Goal: Information Seeking & Learning: Learn about a topic

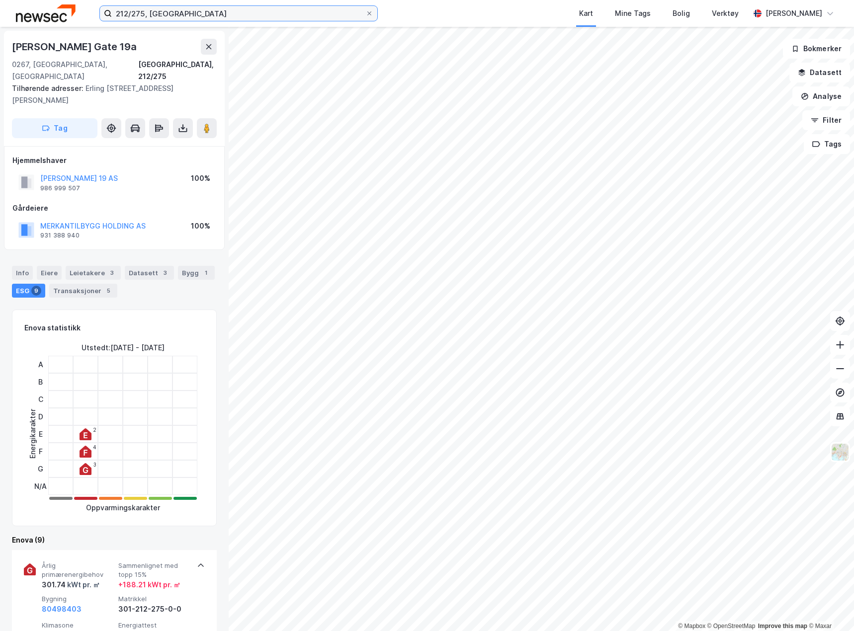
click at [119, 14] on input "212/275, [GEOGRAPHIC_DATA]" at bounding box center [238, 13] width 253 height 15
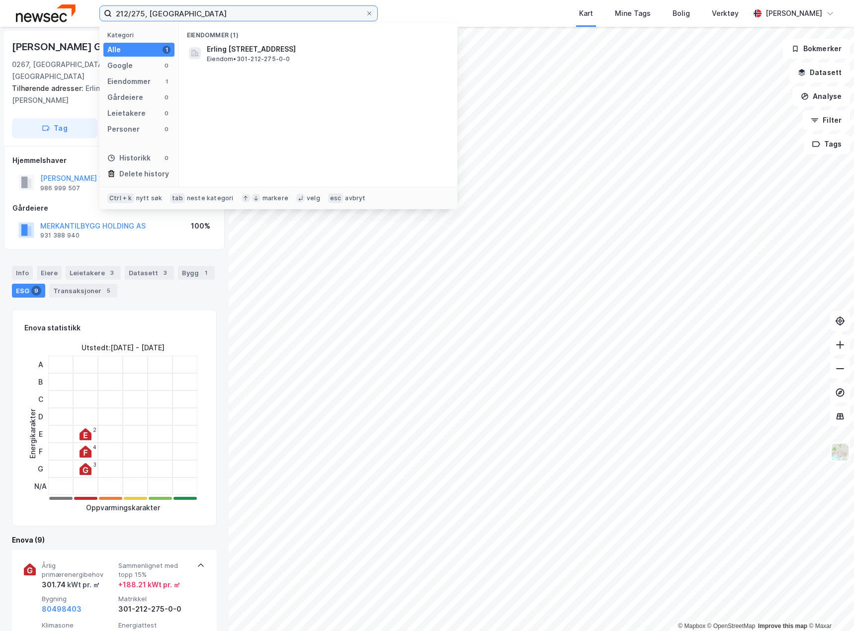
click at [119, 14] on input "212/275, [GEOGRAPHIC_DATA]" at bounding box center [238, 13] width 253 height 15
click at [137, 12] on input "209/275, [GEOGRAPHIC_DATA]" at bounding box center [238, 13] width 253 height 15
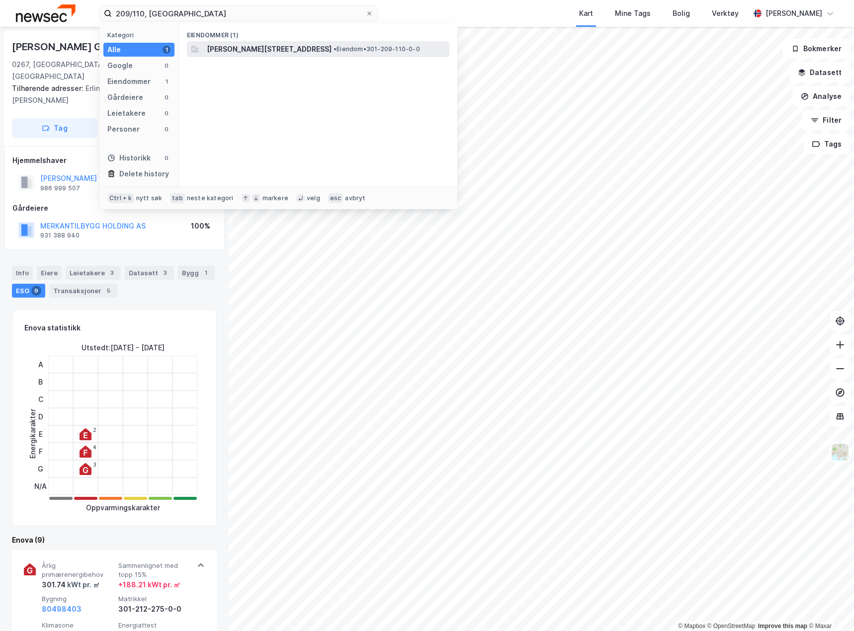
click at [250, 52] on span "[PERSON_NAME][STREET_ADDRESS]" at bounding box center [269, 49] width 125 height 12
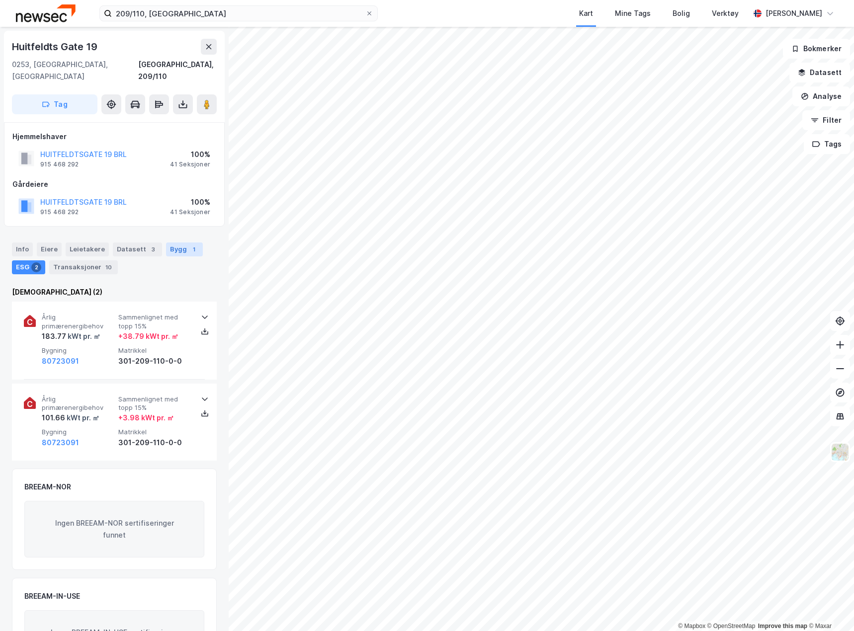
click at [189, 244] on div "1" at bounding box center [194, 249] width 10 height 10
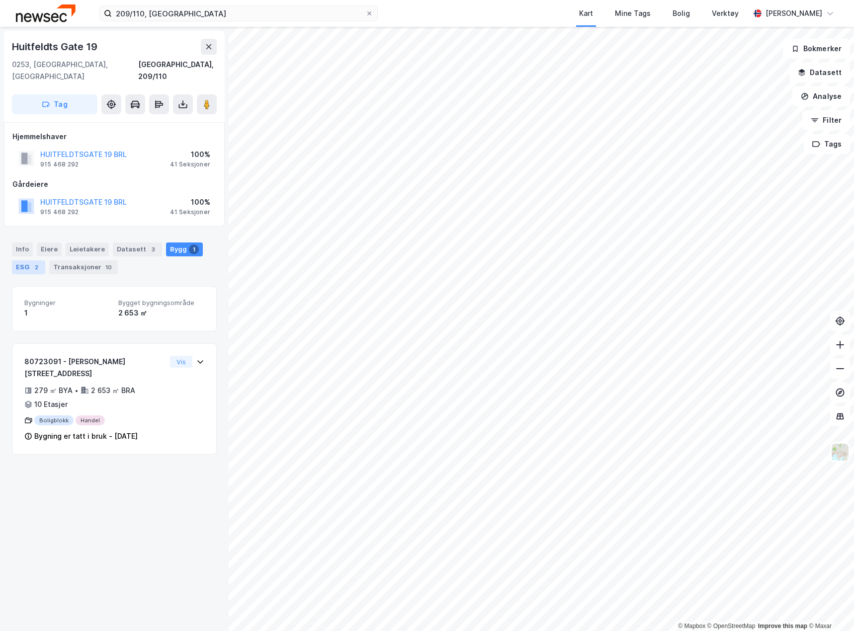
click at [27, 260] on div "ESG 2" at bounding box center [28, 267] width 33 height 14
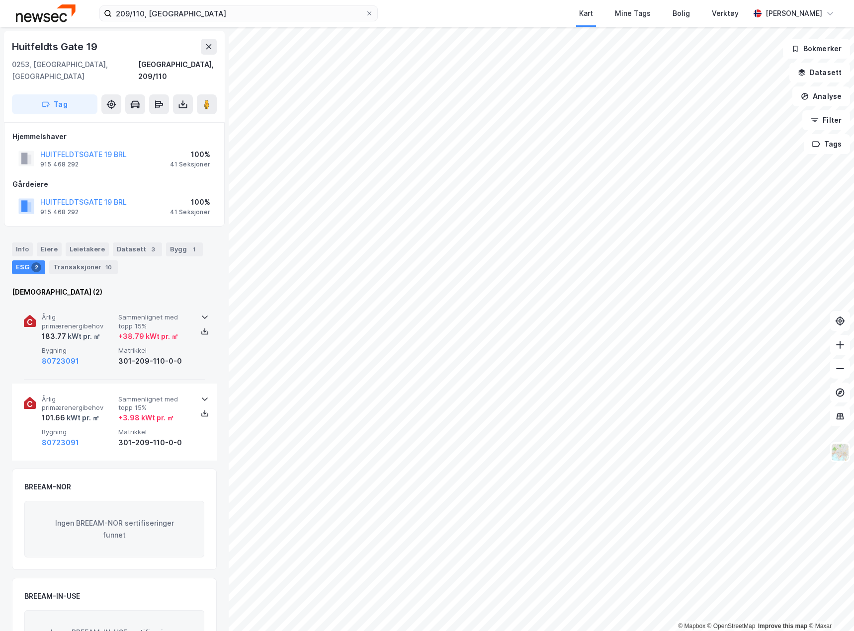
click at [192, 362] on div "Årlig primærenergibehov 183.77 kWt pr. ㎡ Sammenlignet med topp 15% + 38.79 kWt …" at bounding box center [114, 341] width 181 height 78
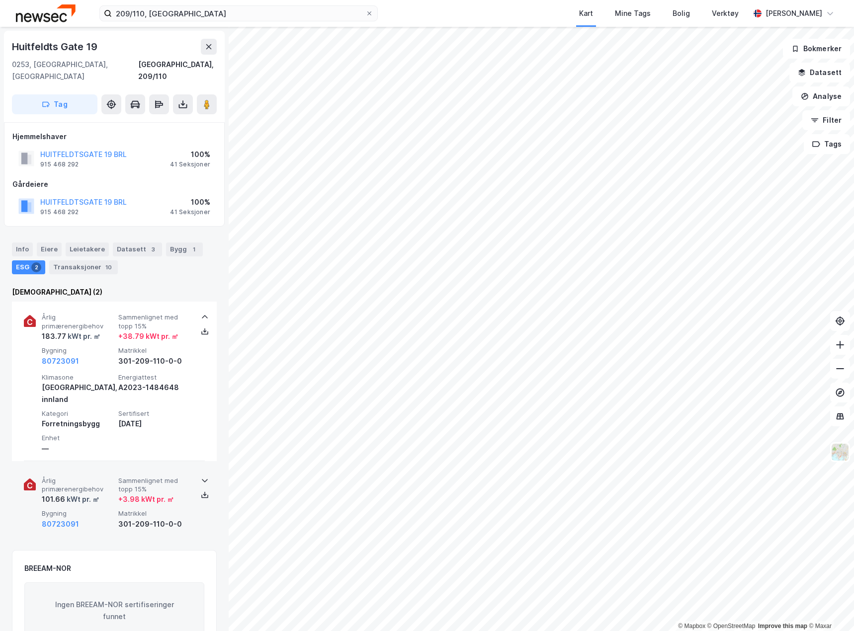
click at [186, 509] on span "Matrikkel" at bounding box center [154, 513] width 73 height 8
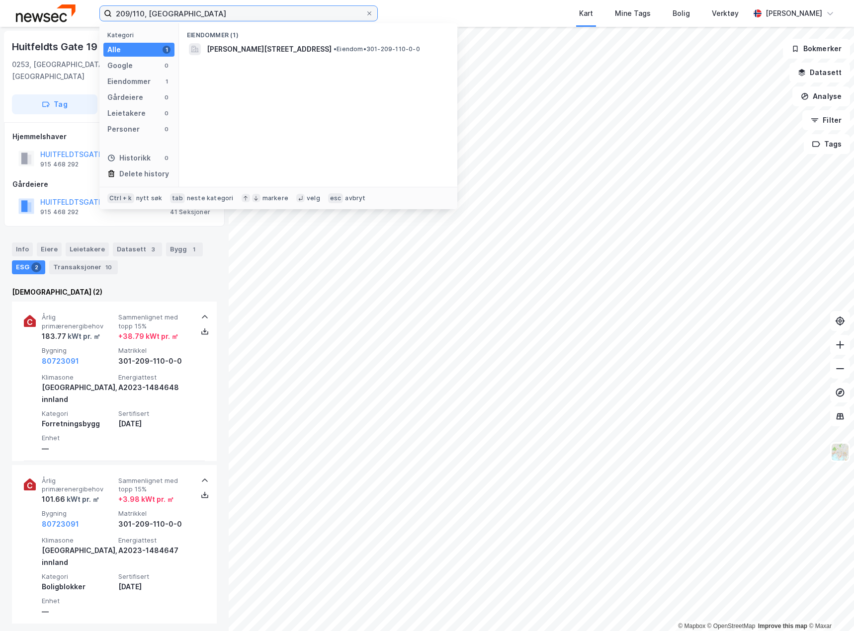
click at [121, 11] on input "209/110, [GEOGRAPHIC_DATA]" at bounding box center [238, 13] width 253 height 15
click at [134, 14] on input "[STREET_ADDRESS]" at bounding box center [238, 13] width 253 height 15
type input "213/393, [GEOGRAPHIC_DATA]"
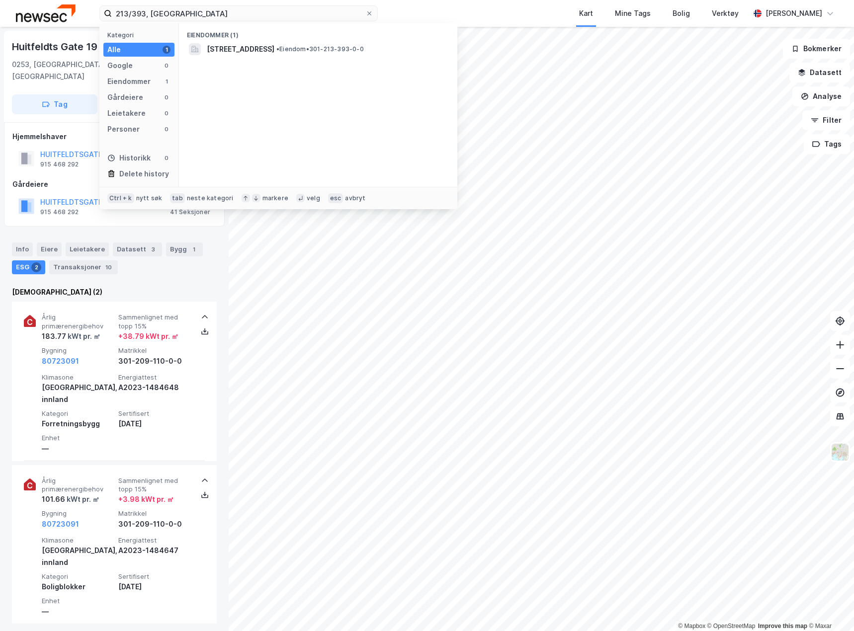
click at [290, 58] on div "Eiendommer (1) [STREET_ADDRESS] • Eiendom • 301-213-393-0-0" at bounding box center [318, 104] width 278 height 163
click at [274, 53] on span "[STREET_ADDRESS]" at bounding box center [241, 49] width 68 height 12
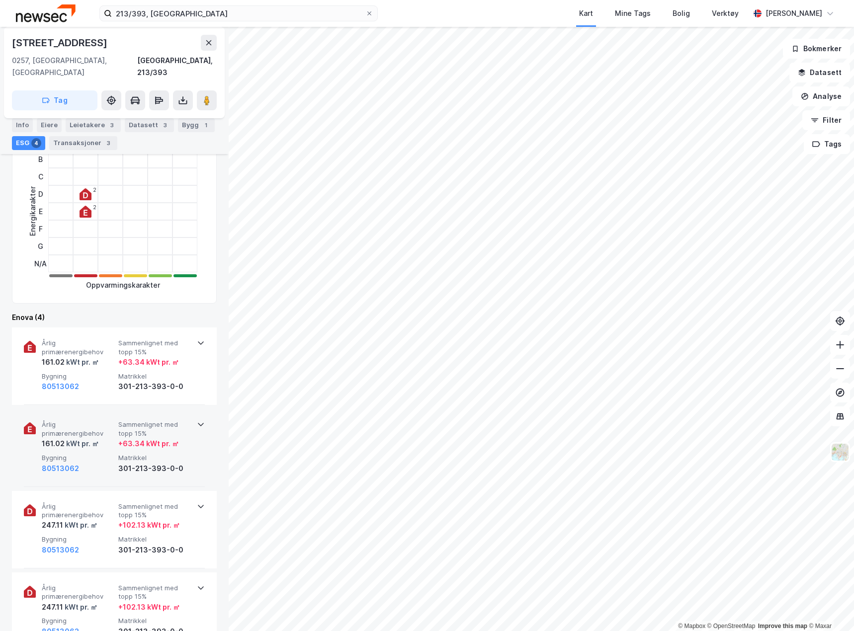
scroll to position [248, 0]
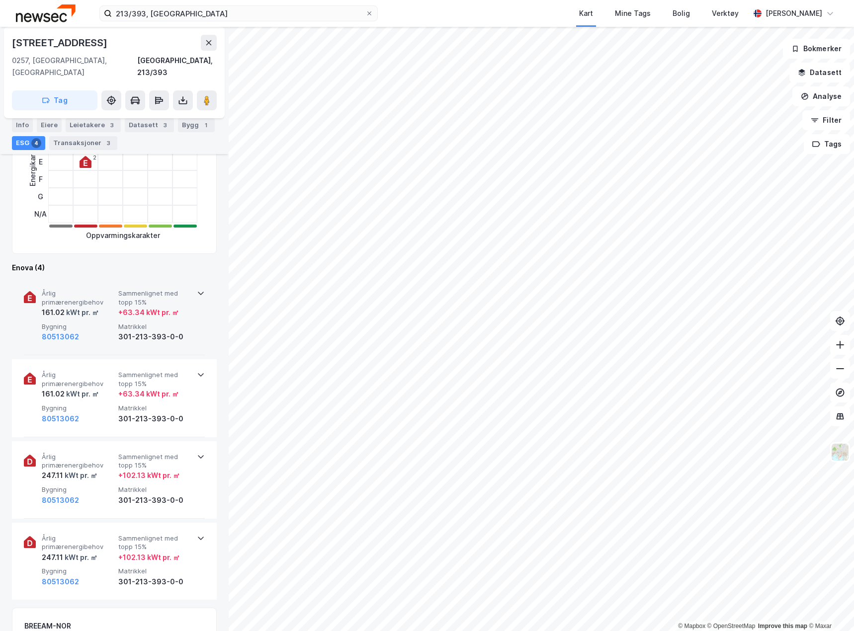
click at [192, 339] on div "Årlig primærenergibehov 161.02 kWt pr. ㎡ Sammenlignet med topp 15% + 63.34 kWt …" at bounding box center [114, 317] width 181 height 78
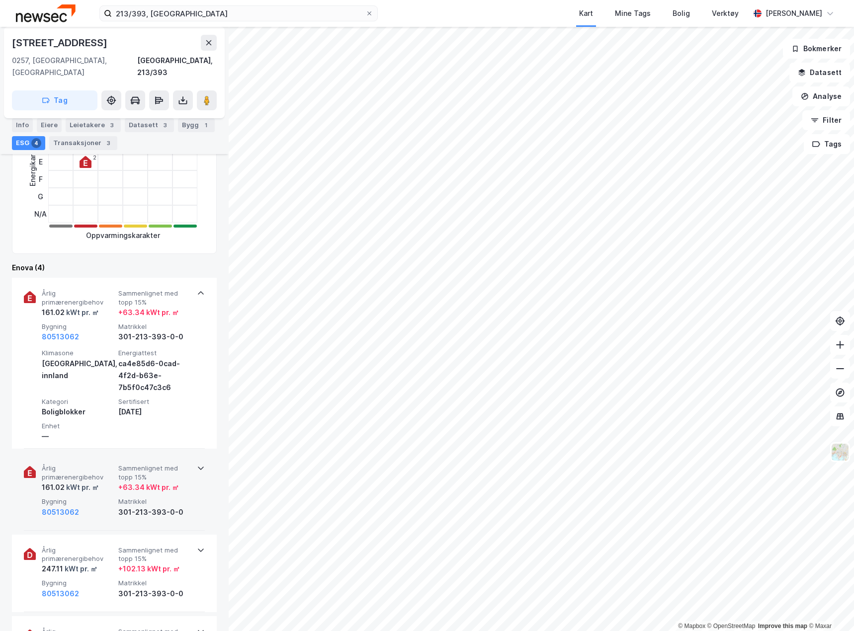
click at [198, 468] on div "Årlig primærenergibehov 161.02 kWt pr. ㎡ Sammenlignet med topp 15% + 63.34 kWt …" at bounding box center [114, 492] width 181 height 78
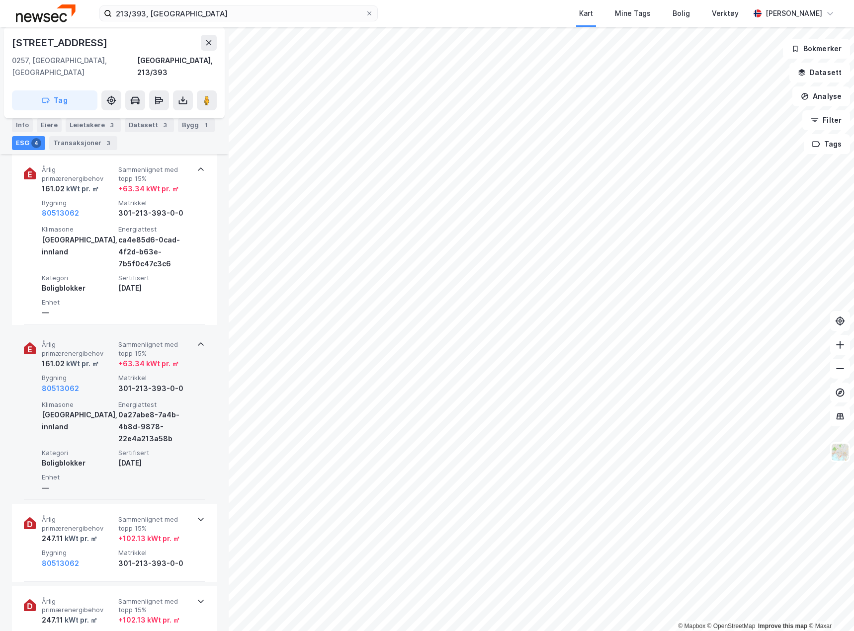
scroll to position [398, 0]
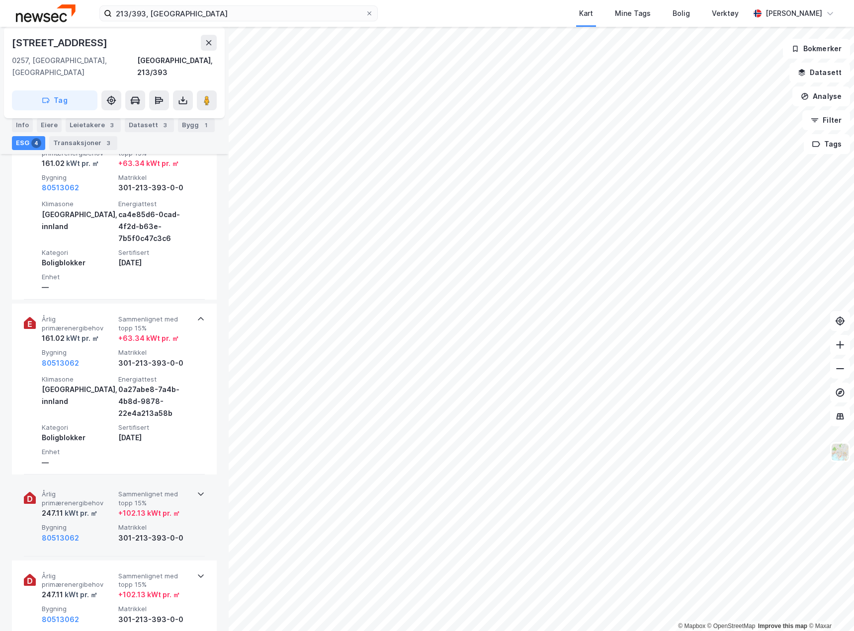
click at [196, 537] on div "Årlig primærenergibehov 247.11 kWt pr. ㎡ Sammenlignet med topp 15% + 102.13 kWt…" at bounding box center [114, 518] width 181 height 78
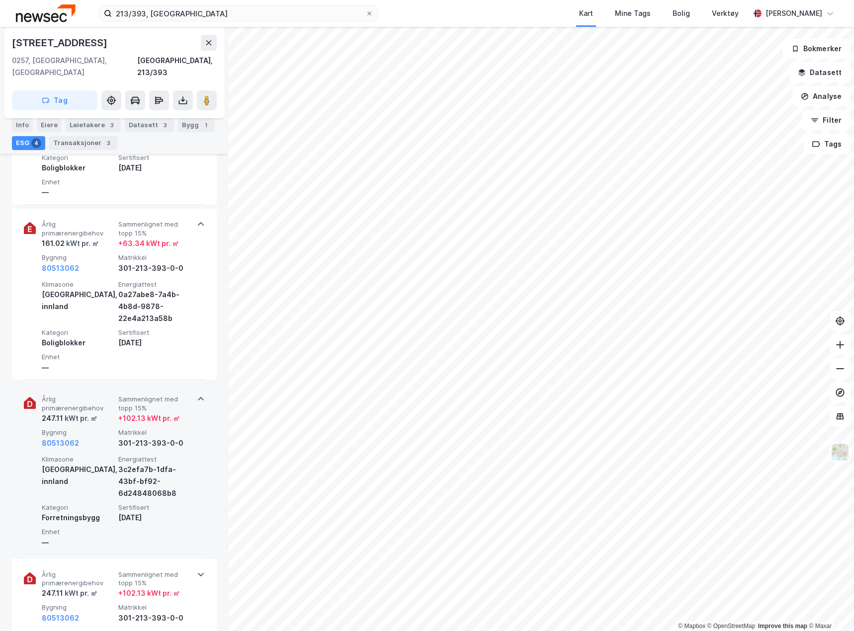
scroll to position [547, 0]
